Goal: Task Accomplishment & Management: Manage account settings

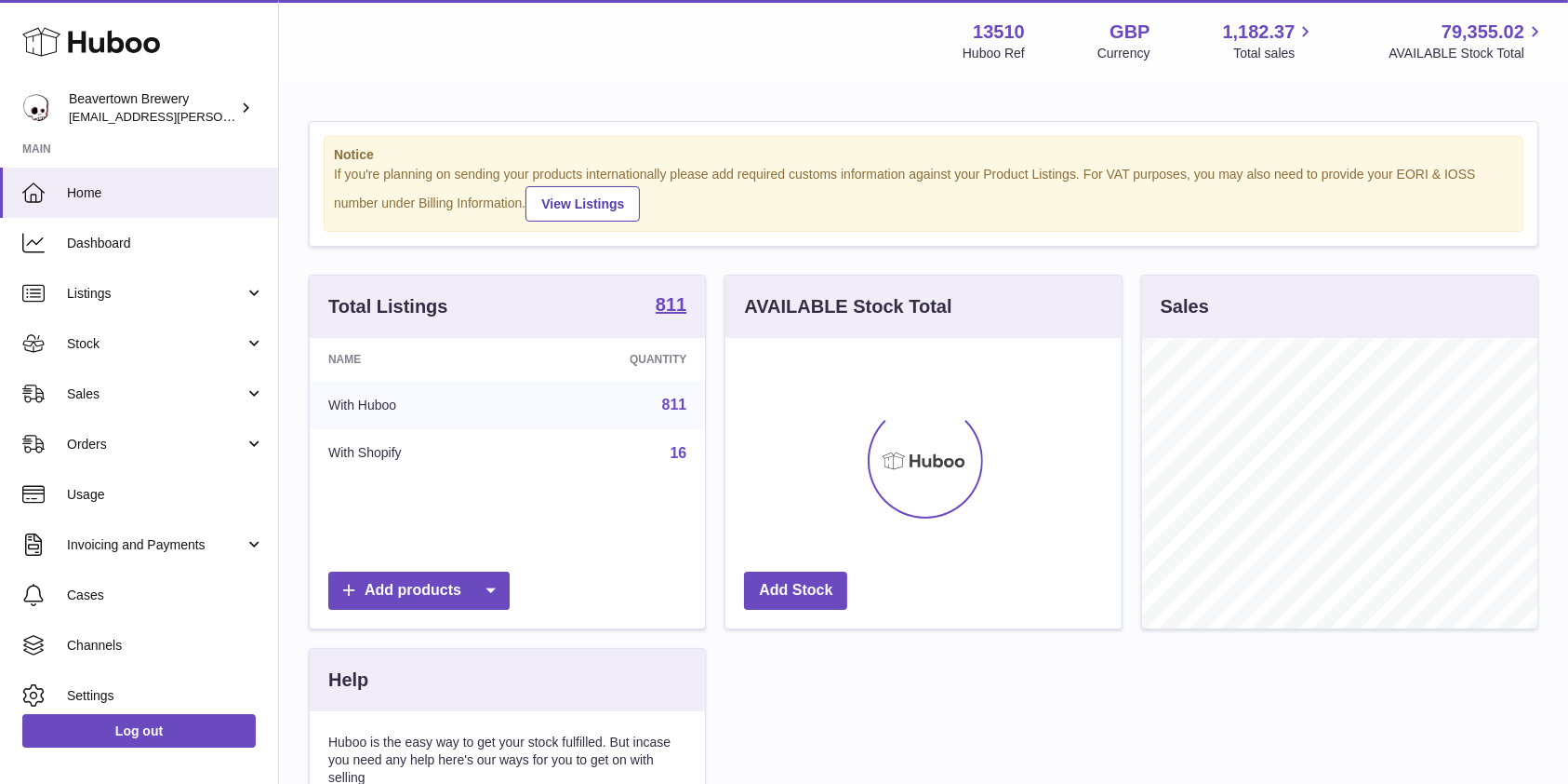
scroll to position [291, 395]
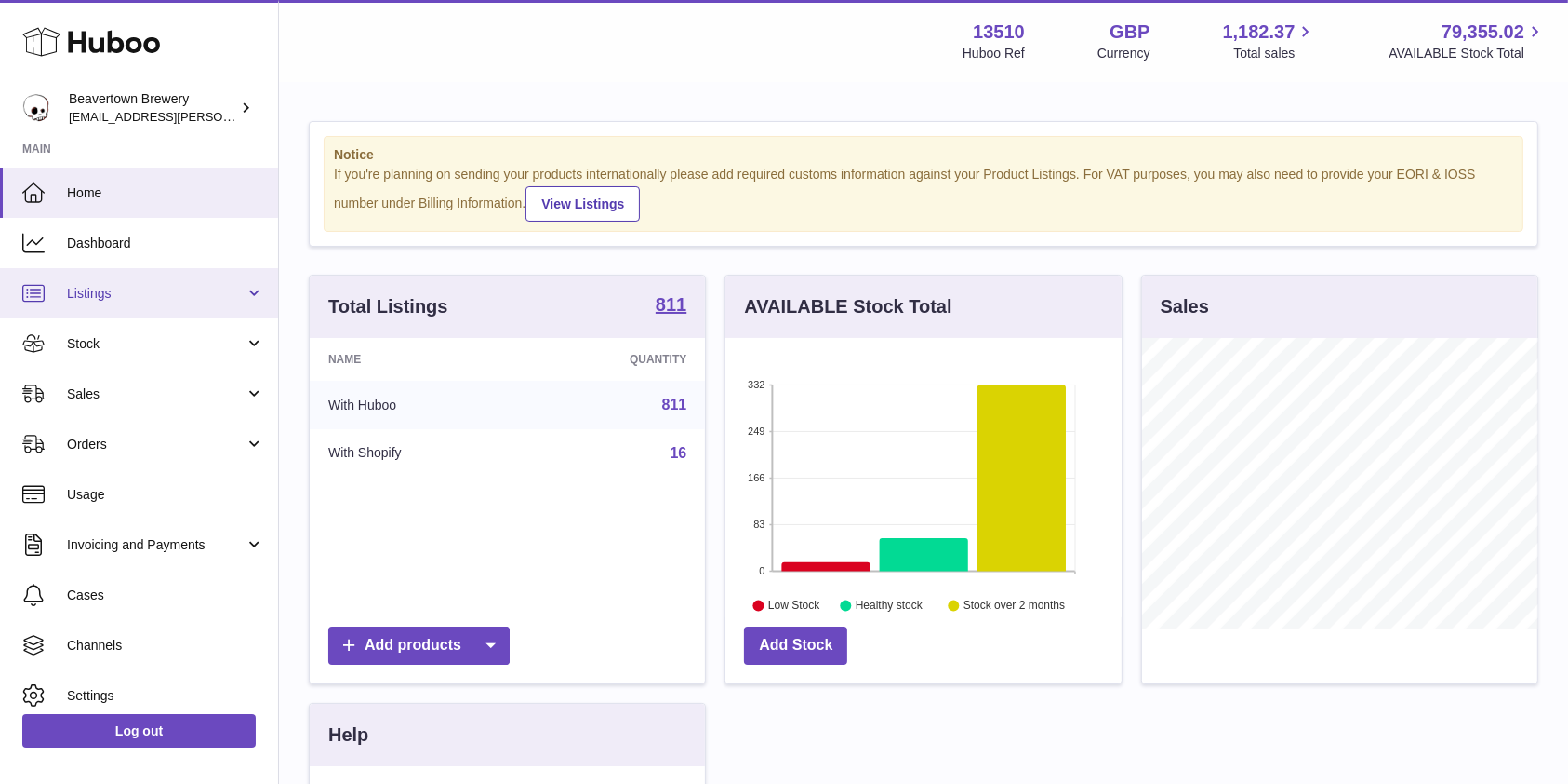
click at [119, 296] on span "Listings" at bounding box center [156, 294] width 178 height 18
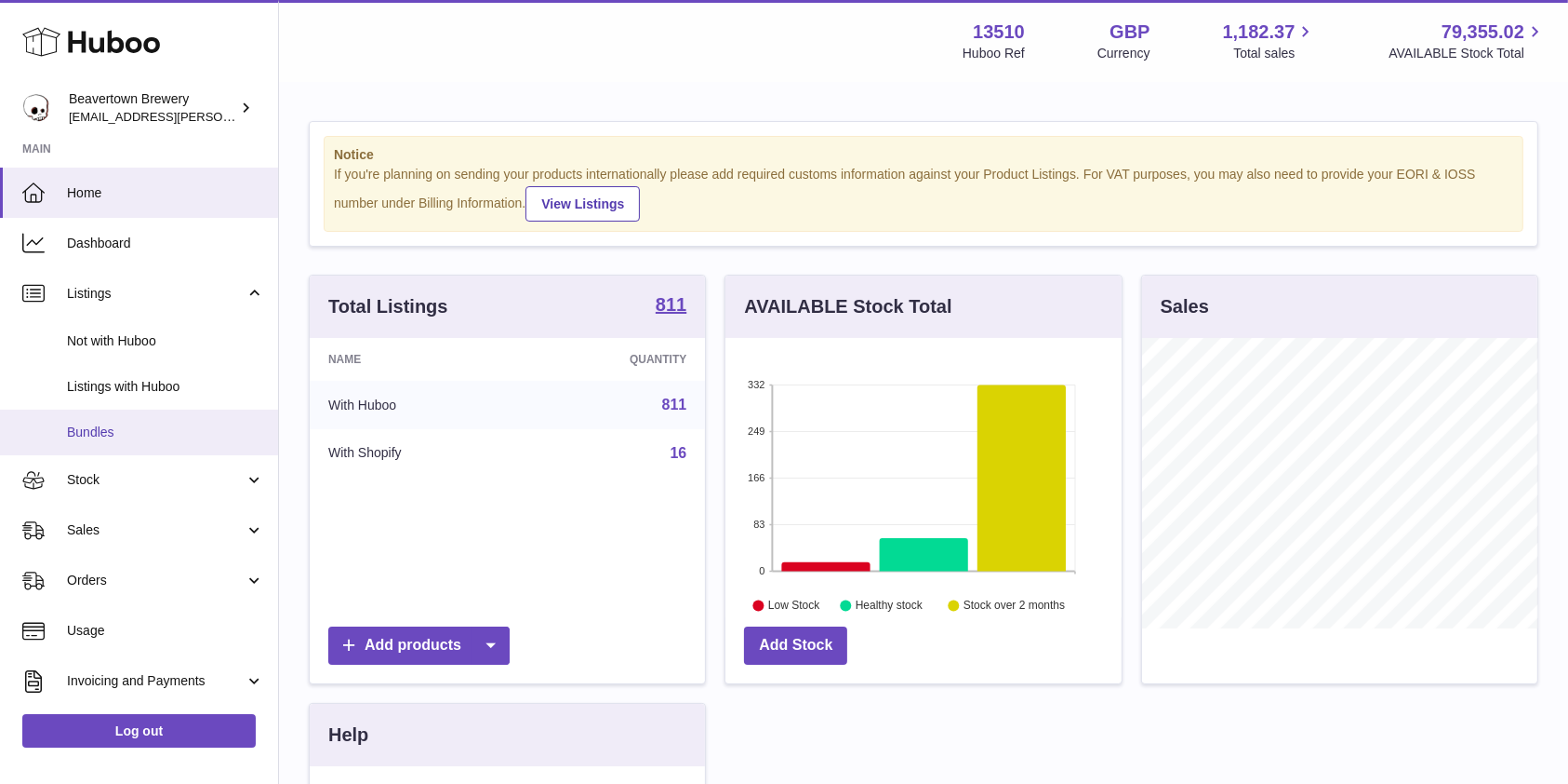
click at [130, 438] on span "Bundles" at bounding box center [166, 432] width 198 height 18
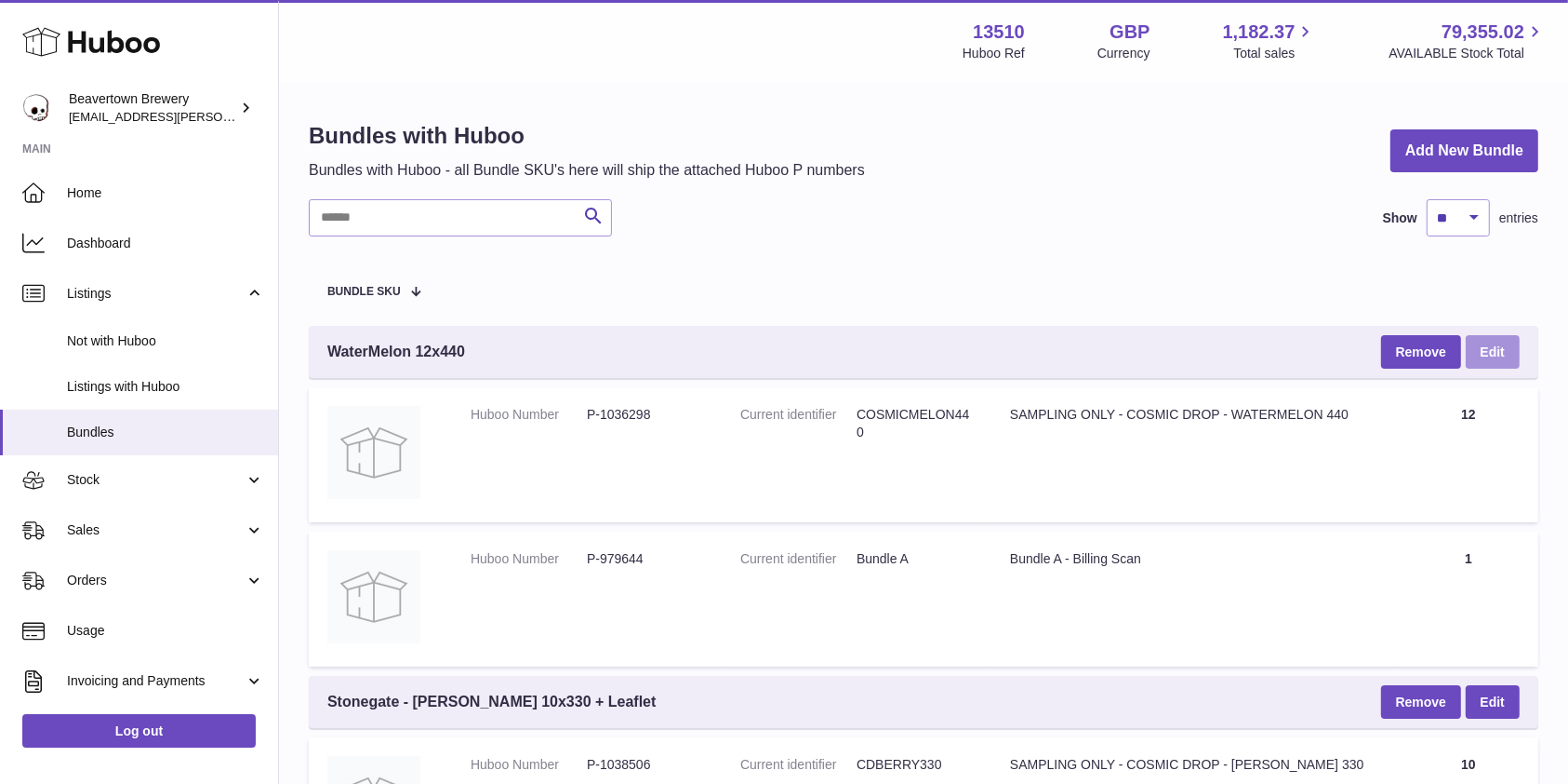
click at [1484, 352] on link "Edit" at bounding box center [1493, 351] width 54 height 34
click at [1485, 335] on link "Edit" at bounding box center [1493, 351] width 54 height 34
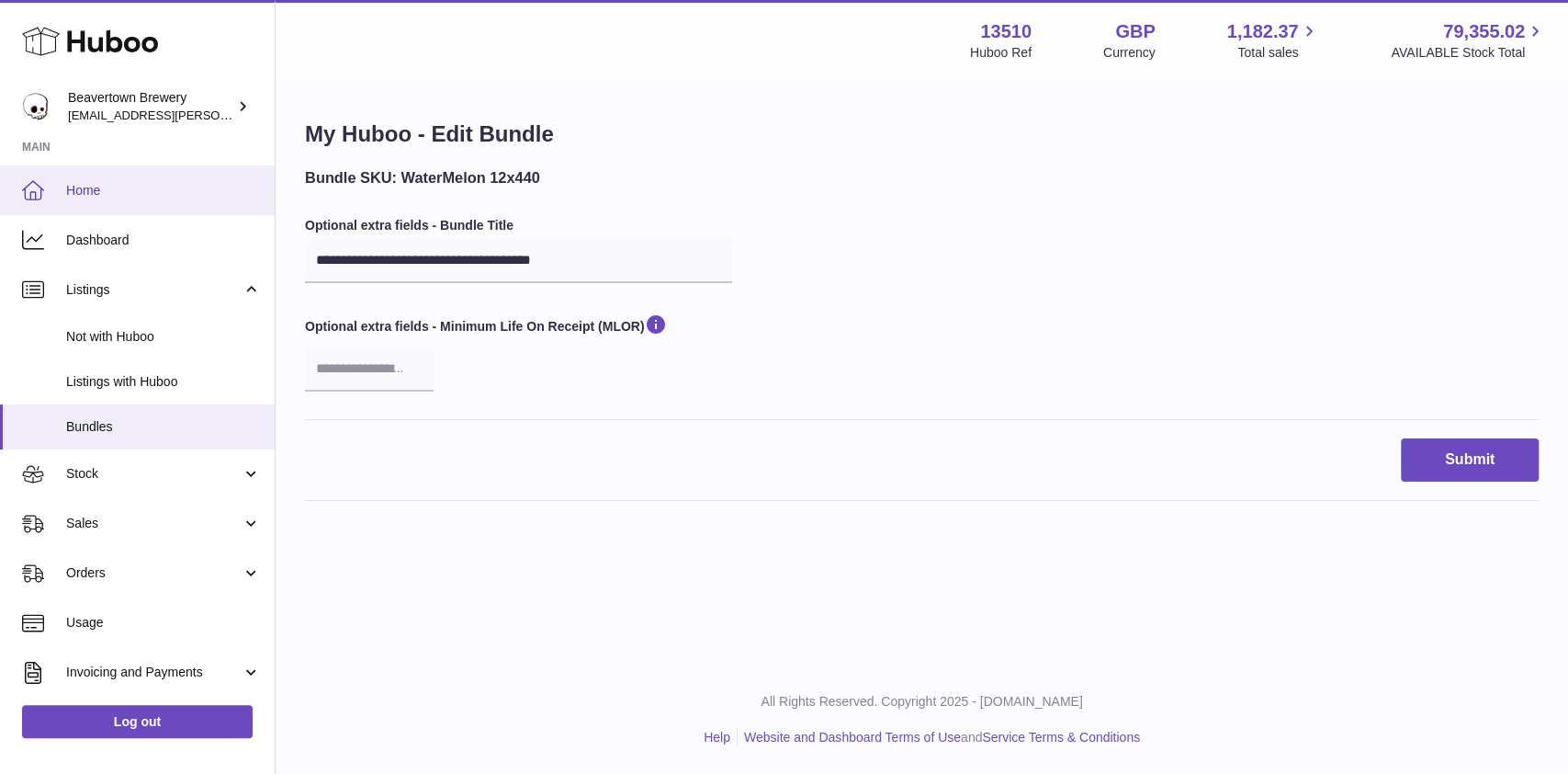
click at [155, 190] on span "Home" at bounding box center [164, 191] width 195 height 17
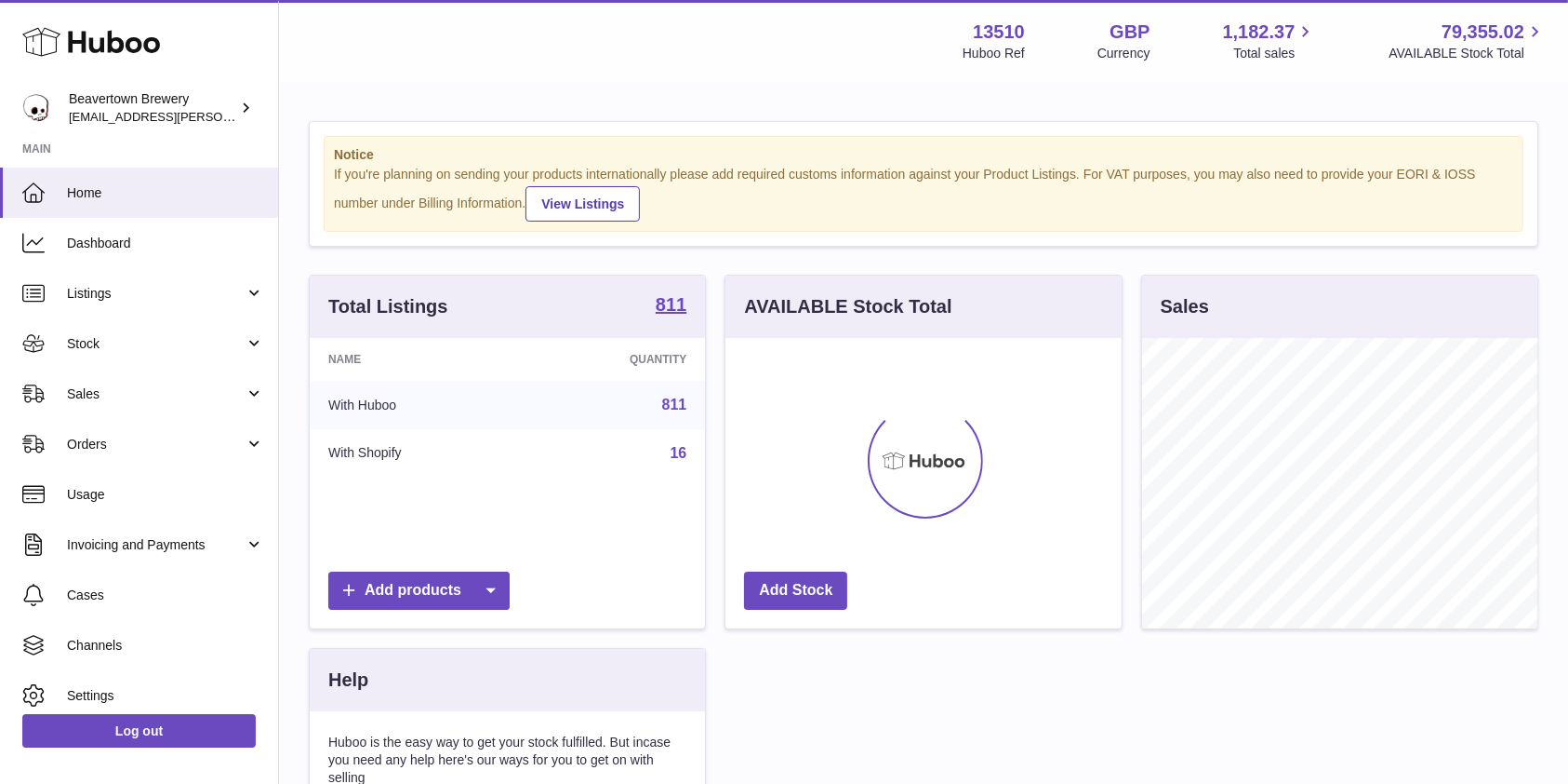
scroll to position [291, 395]
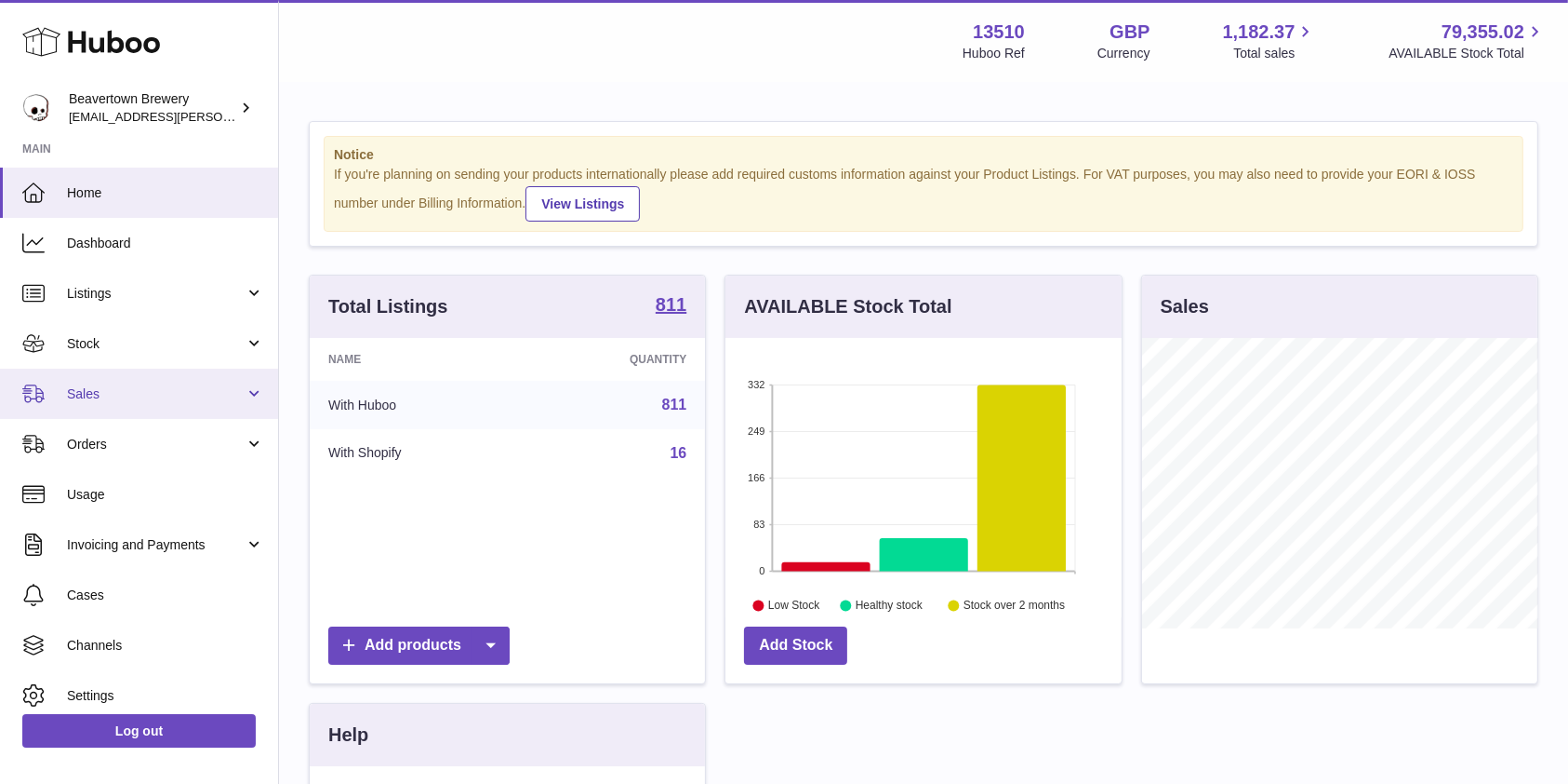
click at [69, 391] on span "Sales" at bounding box center [156, 393] width 178 height 18
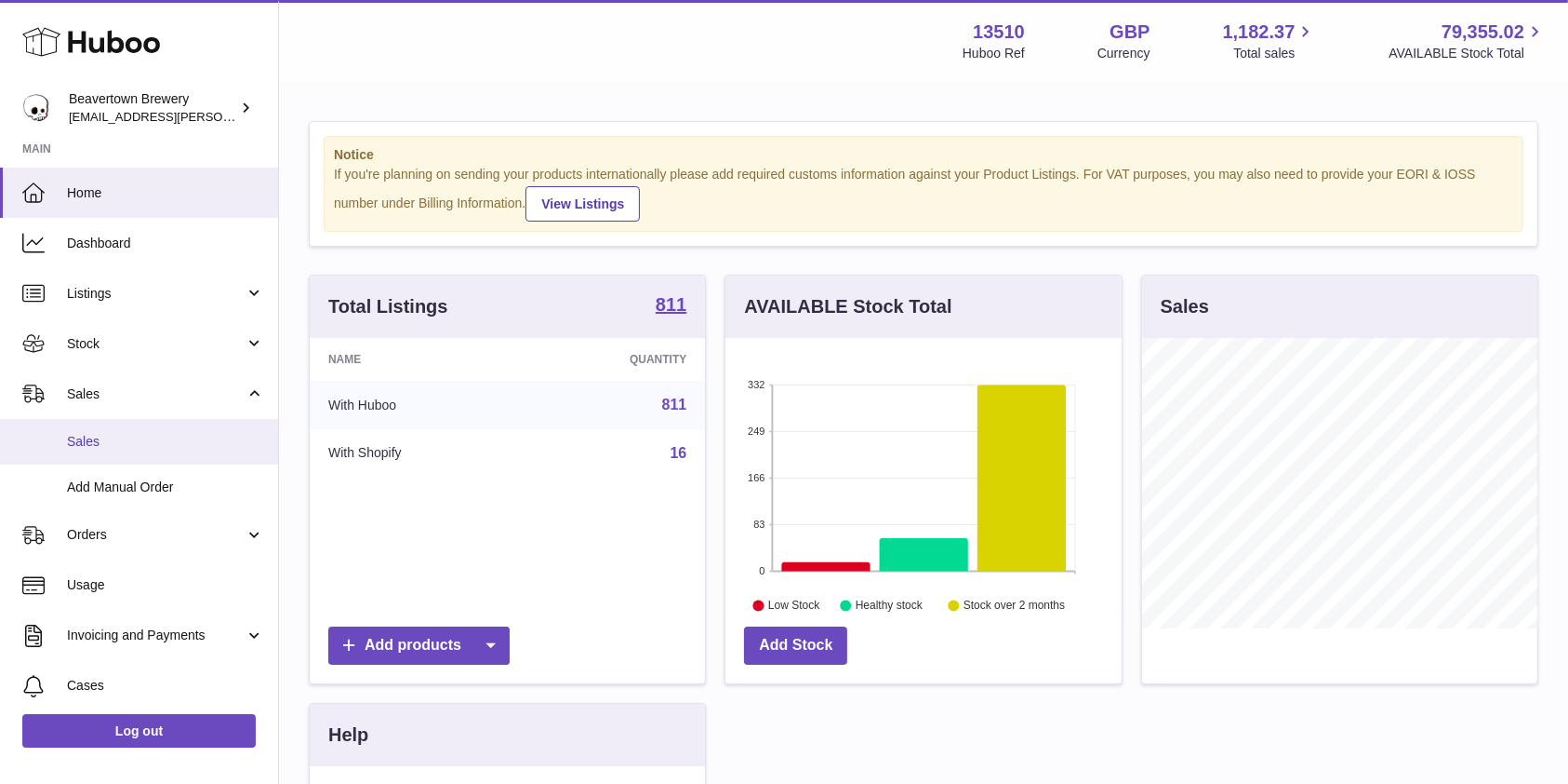
click at [101, 443] on span "Sales" at bounding box center [166, 441] width 198 height 18
